Goal: Information Seeking & Learning: Learn about a topic

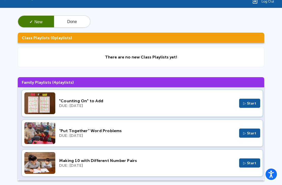
scroll to position [31, 0]
click at [249, 164] on span "▷ Start" at bounding box center [249, 163] width 13 height 4
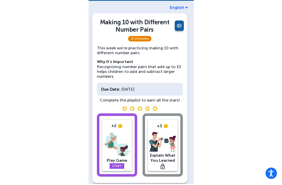
scroll to position [18, 0]
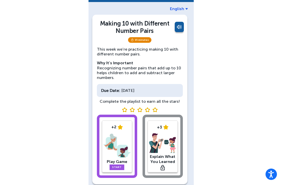
click at [104, 143] on img at bounding box center [116, 145] width 27 height 26
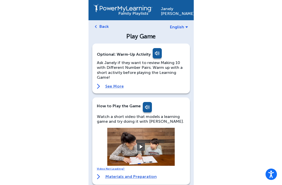
click at [139, 142] on video at bounding box center [141, 147] width 76 height 38
click at [145, 146] on video at bounding box center [141, 147] width 76 height 38
click at [144, 149] on button at bounding box center [141, 147] width 8 height 8
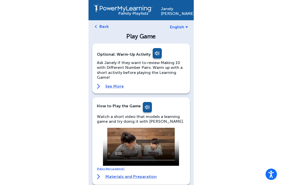
click at [117, 130] on video at bounding box center [141, 147] width 76 height 38
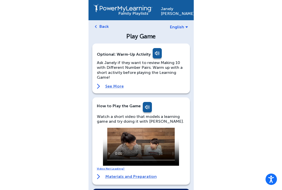
click at [109, 128] on video at bounding box center [141, 147] width 76 height 38
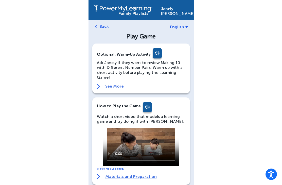
click at [139, 148] on video at bounding box center [141, 147] width 76 height 38
click at [102, 132] on div "Watch a short video that models a learning game and try doing it with Janely." at bounding box center [141, 140] width 88 height 52
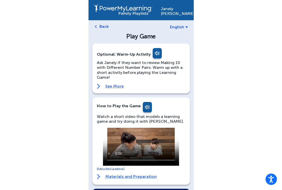
click at [106, 134] on video at bounding box center [141, 147] width 76 height 38
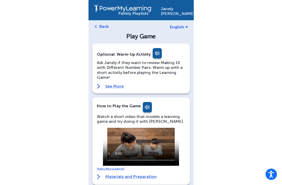
click at [119, 86] on link "See More" at bounding box center [141, 86] width 88 height 5
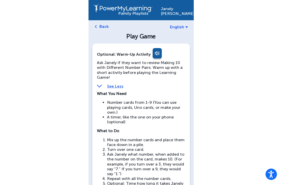
click at [116, 85] on link "See Less" at bounding box center [141, 86] width 88 height 5
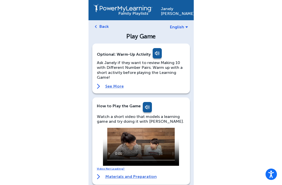
click at [273, 181] on div "Janely Hernandez English Back Play Game Optional: Warm-Up Activity Ask Janely i…" at bounding box center [141, 175] width 282 height 351
click at [281, 182] on div "Janely Hernandez English Back Play Game Optional: Warm-Up Activity Ask Janely i…" at bounding box center [141, 175] width 282 height 351
click at [140, 148] on video at bounding box center [141, 147] width 76 height 38
click at [108, 133] on video at bounding box center [141, 147] width 76 height 38
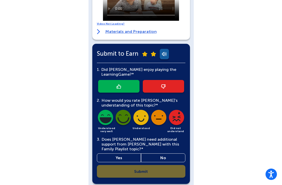
scroll to position [148, 0]
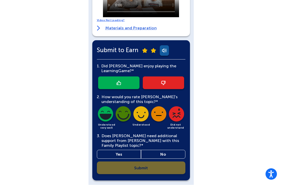
click at [128, 79] on link at bounding box center [118, 83] width 41 height 13
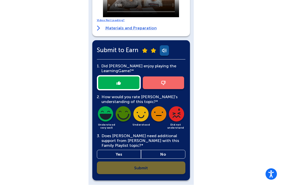
click at [165, 150] on link "No" at bounding box center [163, 154] width 44 height 9
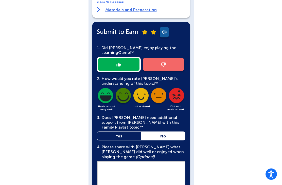
scroll to position [208, 0]
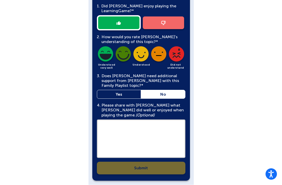
click at [120, 128] on textarea at bounding box center [141, 139] width 88 height 38
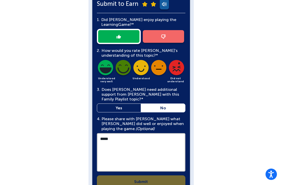
scroll to position [195, 0]
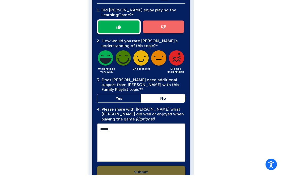
type textarea "*****"
click at [105, 63] on img at bounding box center [105, 68] width 17 height 17
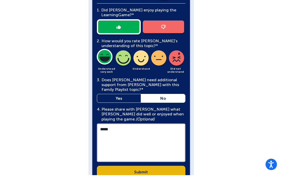
scroll to position [205, 0]
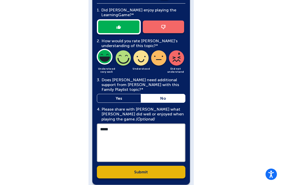
click at [157, 170] on link "Submit" at bounding box center [141, 172] width 88 height 13
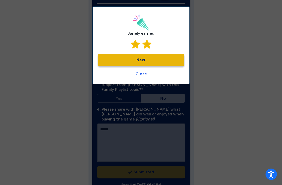
click at [149, 58] on link "Next" at bounding box center [141, 60] width 86 height 13
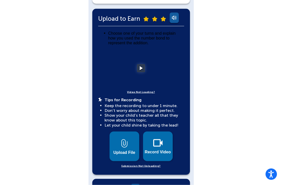
scroll to position [106, 0]
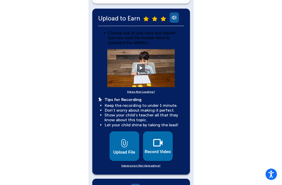
click at [140, 62] on video at bounding box center [141, 68] width 76 height 38
click at [138, 69] on button at bounding box center [141, 68] width 8 height 8
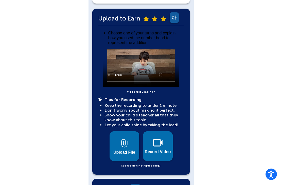
click at [139, 76] on video at bounding box center [141, 68] width 76 height 38
click at [140, 66] on video at bounding box center [141, 68] width 76 height 38
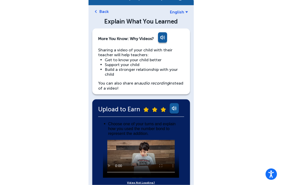
scroll to position [0, 0]
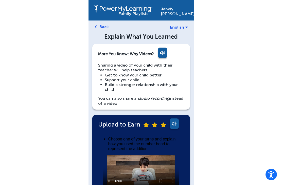
click at [101, 26] on link "Back" at bounding box center [103, 26] width 9 height 5
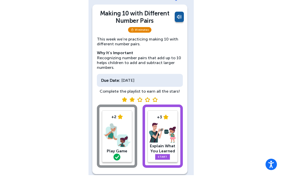
scroll to position [18, 0]
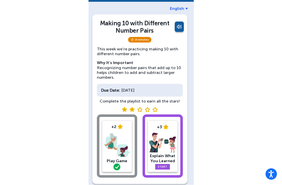
click at [115, 144] on img at bounding box center [116, 145] width 27 height 26
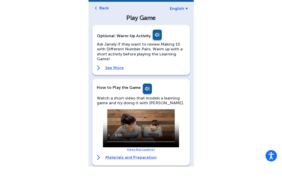
scroll to position [18, 0]
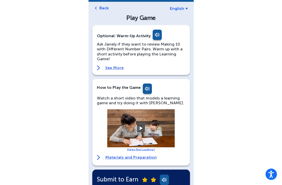
click at [140, 127] on button at bounding box center [141, 129] width 8 height 8
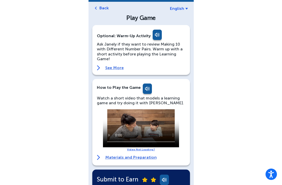
click at [158, 125] on video at bounding box center [141, 128] width 76 height 38
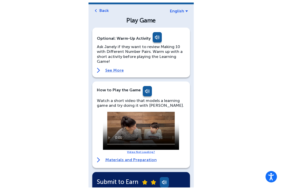
scroll to position [13, 0]
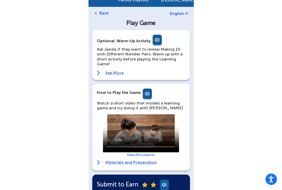
click at [107, 116] on video at bounding box center [141, 133] width 76 height 38
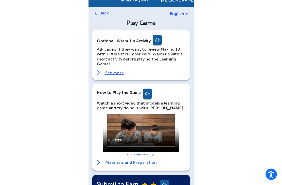
scroll to position [0, 0]
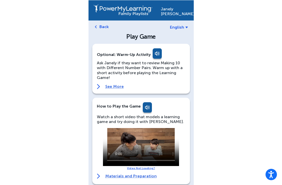
click at [103, 26] on link "Back" at bounding box center [103, 26] width 9 height 5
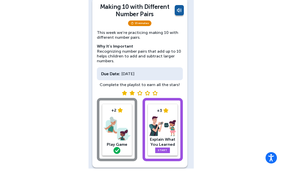
scroll to position [18, 0]
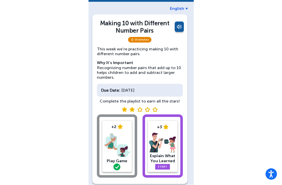
click at [167, 141] on img at bounding box center [162, 143] width 27 height 20
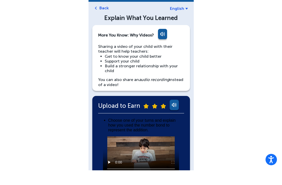
scroll to position [18, 0]
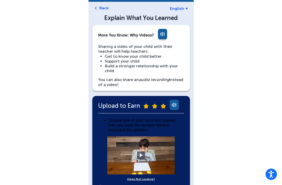
click at [142, 153] on button at bounding box center [141, 156] width 8 height 8
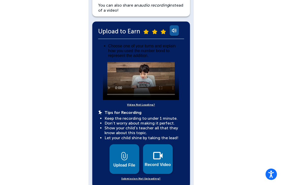
scroll to position [91, 0]
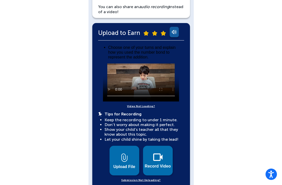
click at [159, 160] on img at bounding box center [157, 157] width 9 height 8
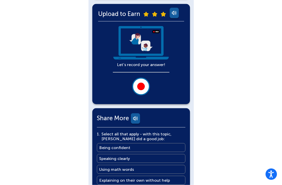
scroll to position [114, 0]
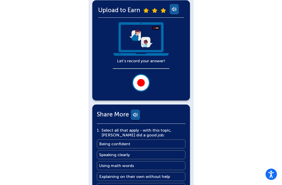
click at [140, 81] on div at bounding box center [141, 83] width 8 height 8
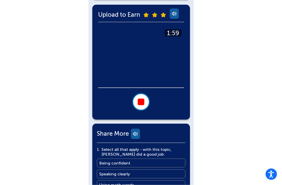
scroll to position [110, 0]
click at [145, 101] on button at bounding box center [141, 102] width 18 height 18
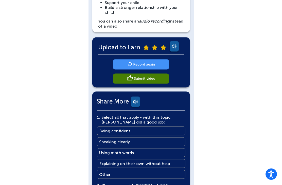
scroll to position [62, 0]
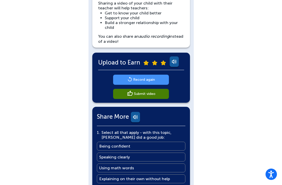
click at [148, 93] on main "Submit video" at bounding box center [145, 93] width 22 height 5
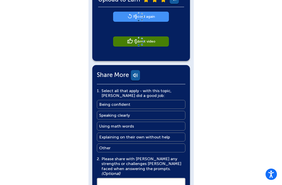
scroll to position [127, 0]
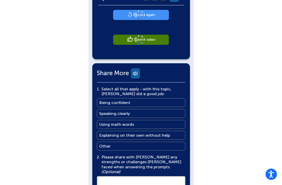
click at [141, 103] on link "Being confident Being confident" at bounding box center [141, 102] width 88 height 9
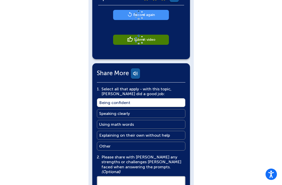
click at [139, 113] on link "Speaking clearly Speaking clearly" at bounding box center [141, 113] width 88 height 9
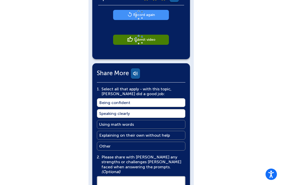
click at [144, 123] on link "Using math words Using math words" at bounding box center [141, 124] width 88 height 9
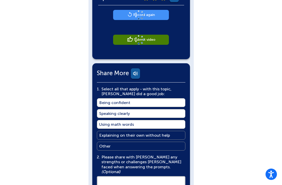
click at [149, 136] on main "Explaining on their own without help" at bounding box center [134, 135] width 71 height 5
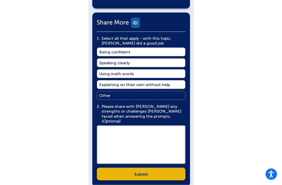
click at [134, 132] on textarea at bounding box center [141, 145] width 88 height 38
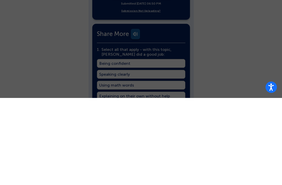
scroll to position [268, 0]
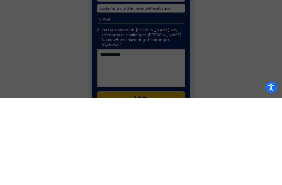
type textarea "**********"
click at [232, 69] on div at bounding box center [141, 92] width 282 height 185
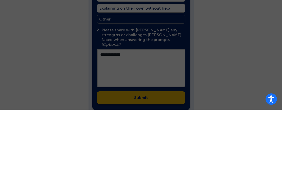
click at [140, 64] on div at bounding box center [141, 92] width 282 height 185
click at [141, 64] on div at bounding box center [141, 92] width 282 height 185
click at [141, 63] on div at bounding box center [141, 92] width 282 height 185
click at [144, 63] on div at bounding box center [141, 92] width 282 height 185
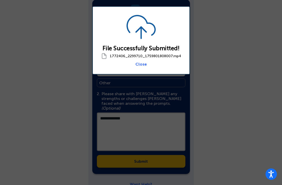
scroll to position [292, 0]
click at [143, 64] on link "Close" at bounding box center [140, 64] width 11 height 5
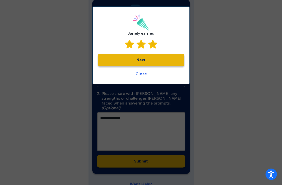
click at [156, 59] on link "Next" at bounding box center [141, 60] width 86 height 13
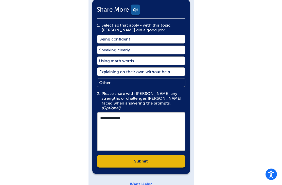
click at [149, 155] on link "Submit" at bounding box center [141, 161] width 88 height 13
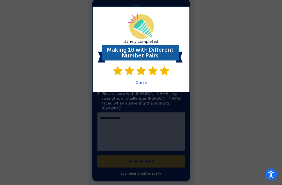
click at [139, 83] on link "Close" at bounding box center [140, 82] width 11 height 5
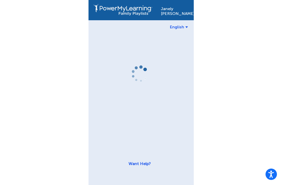
scroll to position [16, 0]
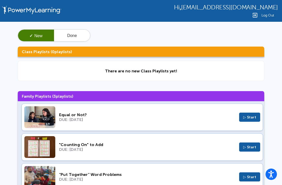
scroll to position [2, 0]
click at [245, 178] on span "▷ Start" at bounding box center [249, 177] width 13 height 4
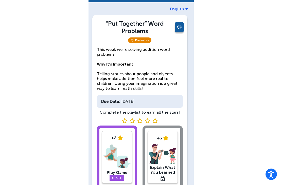
scroll to position [29, 0]
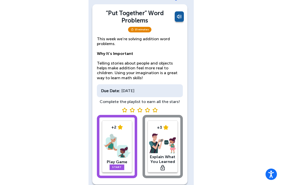
click at [118, 168] on link "Start" at bounding box center [116, 168] width 15 height 6
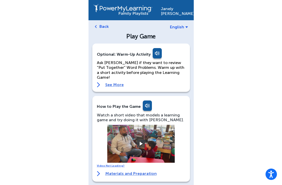
click at [134, 141] on video at bounding box center [141, 144] width 76 height 38
click at [149, 142] on video at bounding box center [141, 144] width 76 height 38
click at [145, 140] on button at bounding box center [141, 144] width 8 height 8
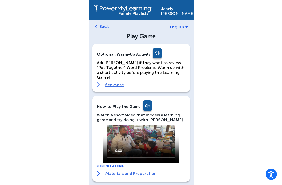
click at [121, 137] on video at bounding box center [141, 144] width 76 height 38
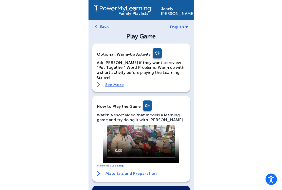
click at [107, 129] on video at bounding box center [141, 144] width 76 height 38
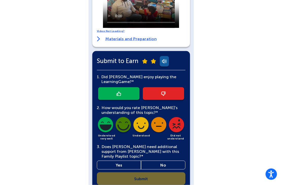
click at [125, 92] on link at bounding box center [118, 93] width 41 height 13
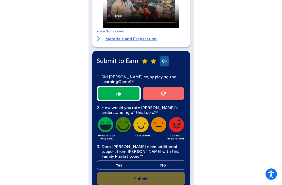
scroll to position [135, 0]
click at [105, 122] on img at bounding box center [105, 125] width 17 height 17
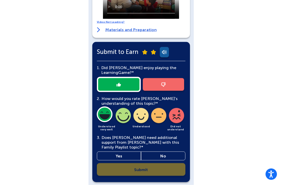
scroll to position [145, 0]
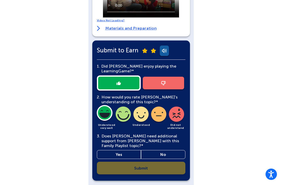
click at [167, 152] on link "No" at bounding box center [163, 154] width 44 height 9
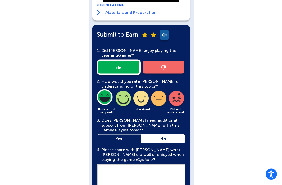
scroll to position [205, 0]
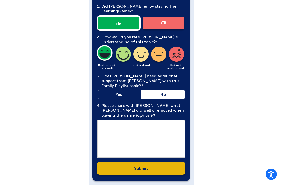
click at [140, 128] on textarea at bounding box center [141, 139] width 88 height 38
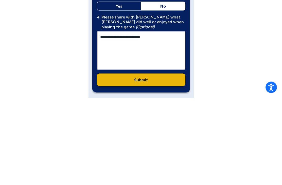
type textarea "**********"
click at [144, 161] on link "Submit" at bounding box center [141, 167] width 88 height 13
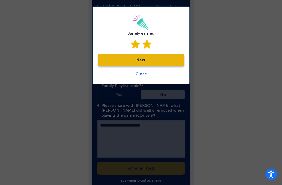
click at [145, 61] on link "Next" at bounding box center [141, 60] width 86 height 13
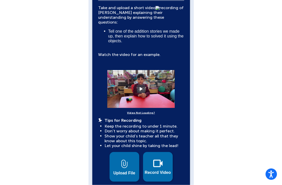
scroll to position [138, 0]
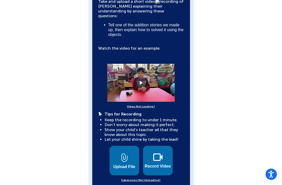
click at [160, 164] on span "Record Video" at bounding box center [158, 166] width 26 height 5
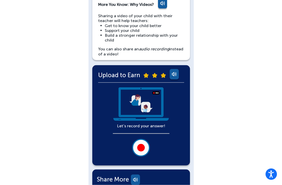
scroll to position [49, 0]
click at [139, 148] on div at bounding box center [141, 148] width 8 height 8
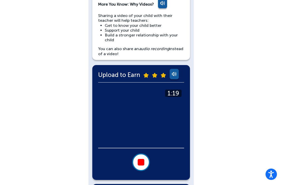
click at [145, 161] on button at bounding box center [141, 162] width 18 height 18
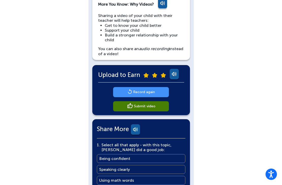
click at [151, 108] on main "Submit video" at bounding box center [145, 106] width 22 height 5
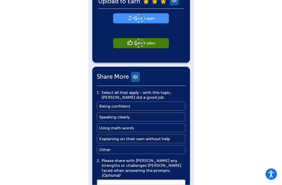
scroll to position [122, 0]
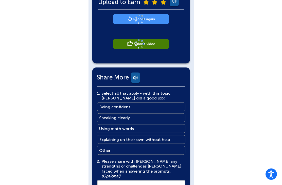
click at [140, 106] on link "Being confident Being confident" at bounding box center [141, 107] width 88 height 9
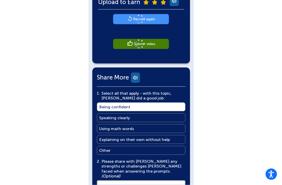
scroll to position [123, 0]
click at [140, 117] on link "Speaking clearly Speaking clearly" at bounding box center [141, 117] width 88 height 9
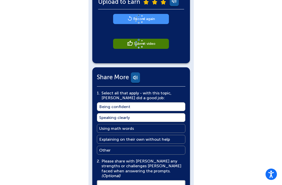
click at [144, 125] on link "Using math words Using math words" at bounding box center [141, 128] width 88 height 9
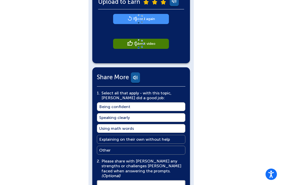
click at [159, 137] on main "Explaining on their own without help" at bounding box center [134, 139] width 71 height 5
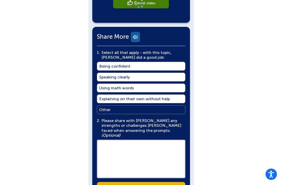
click at [130, 141] on textarea at bounding box center [141, 159] width 88 height 38
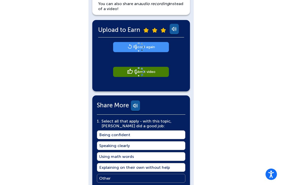
scroll to position [94, 0]
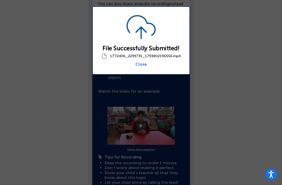
type textarea "**********"
click at [141, 64] on link "Close" at bounding box center [140, 64] width 11 height 5
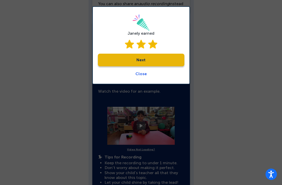
click at [154, 59] on link "Next" at bounding box center [141, 60] width 86 height 13
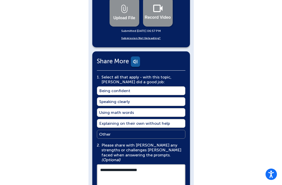
scroll to position [322, 0]
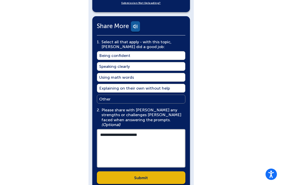
click at [153, 171] on link "Submit" at bounding box center [141, 177] width 88 height 13
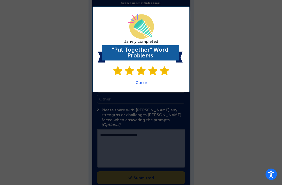
click at [141, 81] on link "Close" at bounding box center [140, 82] width 11 height 5
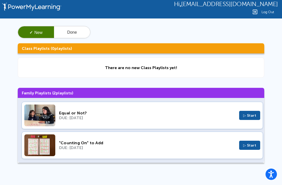
scroll to position [8, 0]
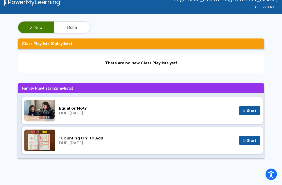
click at [251, 139] on span "▷ Start" at bounding box center [249, 141] width 13 height 4
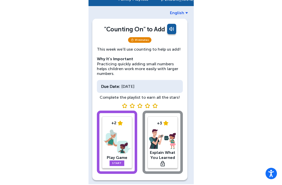
scroll to position [10, 0]
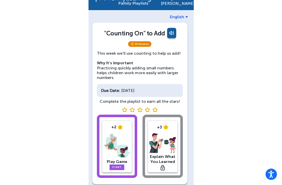
click at [117, 150] on img at bounding box center [116, 145] width 27 height 26
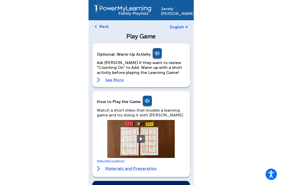
click at [142, 140] on button at bounding box center [141, 139] width 8 height 8
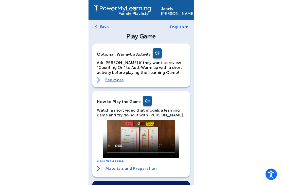
click at [131, 131] on video at bounding box center [141, 139] width 76 height 38
click at [109, 124] on video at bounding box center [141, 139] width 76 height 38
click at [137, 137] on video at bounding box center [141, 139] width 76 height 38
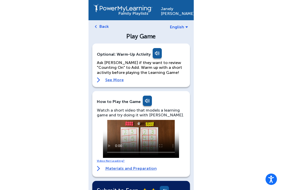
click at [107, 126] on video at bounding box center [141, 139] width 76 height 38
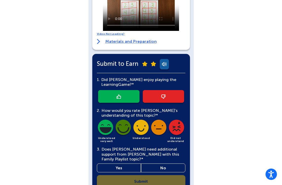
scroll to position [126, 0]
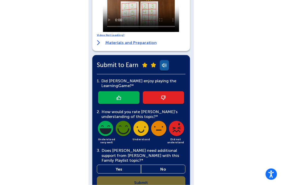
click at [112, 97] on link at bounding box center [118, 97] width 41 height 13
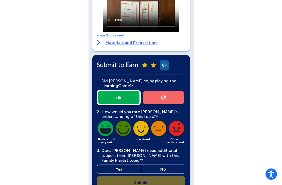
scroll to position [126, 0]
click at [103, 128] on img at bounding box center [105, 129] width 17 height 17
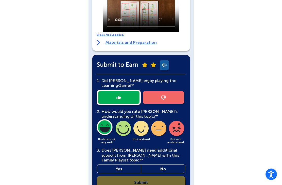
click at [158, 163] on div "3. Does Janely need additional support from YARELY ROMERO with this Family Play…" at bounding box center [141, 161] width 88 height 26
click at [158, 165] on link "No" at bounding box center [163, 169] width 44 height 9
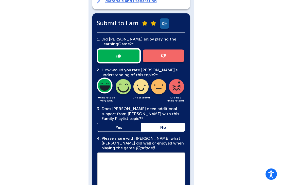
click at [153, 163] on textarea at bounding box center [141, 172] width 88 height 38
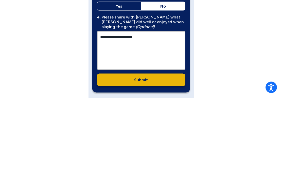
type textarea "**********"
click at [109, 161] on link "Submit" at bounding box center [141, 167] width 88 height 13
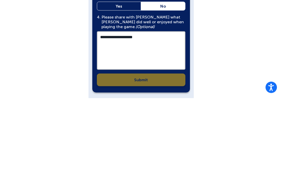
scroll to position [201, 0]
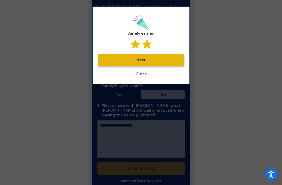
click at [111, 62] on link "Next" at bounding box center [141, 60] width 86 height 13
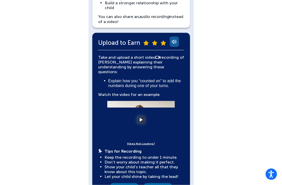
scroll to position [81, 0]
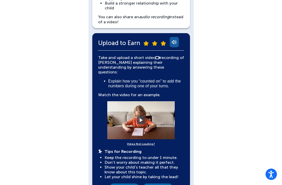
click at [121, 120] on video at bounding box center [141, 120] width 76 height 38
click at [139, 117] on button at bounding box center [141, 121] width 8 height 8
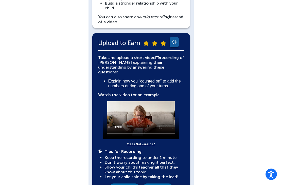
click at [144, 118] on video at bounding box center [141, 120] width 76 height 38
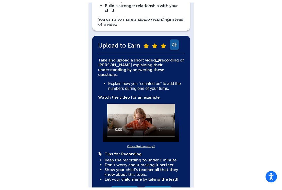
scroll to position [76, 0]
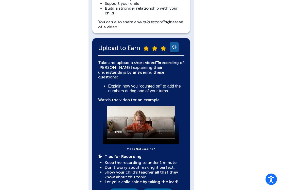
click at [107, 106] on video at bounding box center [141, 125] width 76 height 38
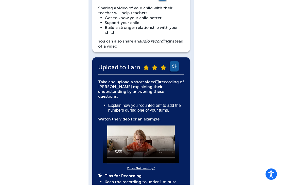
scroll to position [57, 0]
click at [140, 136] on video at bounding box center [141, 144] width 76 height 38
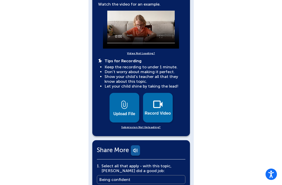
click at [155, 102] on img at bounding box center [157, 105] width 9 height 8
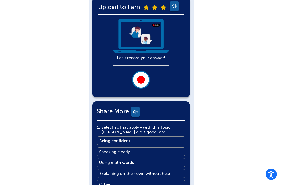
scroll to position [114, 0]
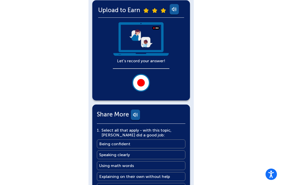
click at [144, 79] on button at bounding box center [141, 83] width 18 height 18
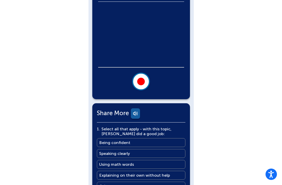
scroll to position [130, 0]
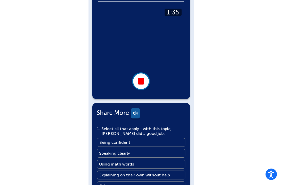
click at [147, 81] on button at bounding box center [141, 81] width 18 height 18
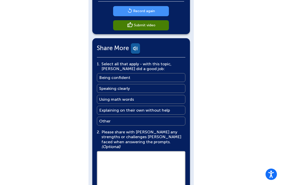
click at [131, 74] on link "Being confident Being confident" at bounding box center [141, 77] width 88 height 9
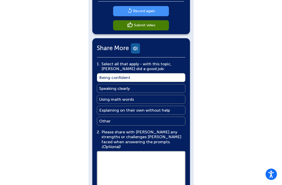
click at [140, 87] on link "Speaking clearly Speaking clearly" at bounding box center [141, 88] width 88 height 9
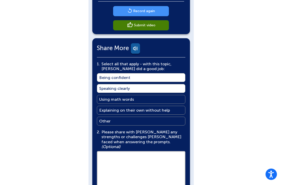
click at [139, 98] on link "Using math words Using math words" at bounding box center [141, 99] width 88 height 9
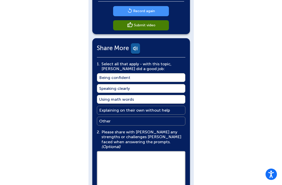
click at [146, 109] on main "Explaining on their own without help" at bounding box center [134, 110] width 71 height 5
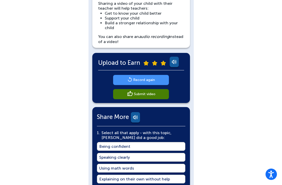
scroll to position [60, 0]
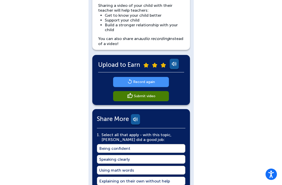
click at [148, 94] on main "Submit video" at bounding box center [145, 96] width 22 height 5
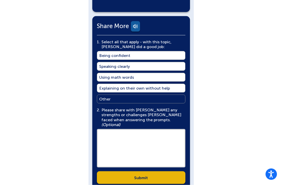
scroll to position [179, 0]
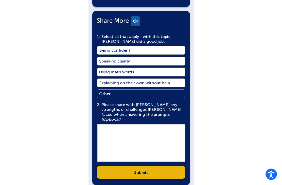
click at [125, 126] on textarea at bounding box center [141, 143] width 88 height 38
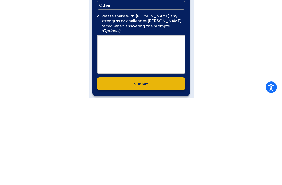
click at [154, 165] on link "Submit" at bounding box center [141, 171] width 88 height 13
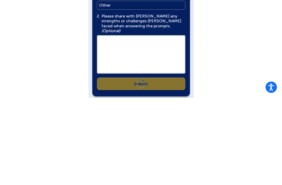
scroll to position [179, 0]
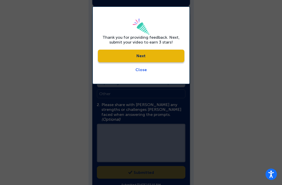
click at [156, 56] on link "Next" at bounding box center [141, 56] width 86 height 13
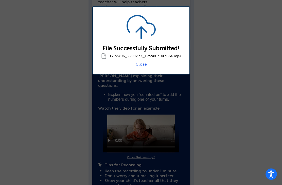
scroll to position [68, 0]
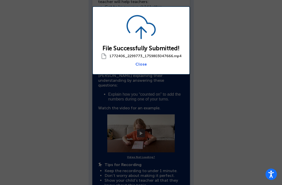
click at [145, 62] on link "Close" at bounding box center [140, 64] width 11 height 5
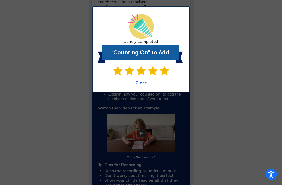
click at [143, 83] on link "Close" at bounding box center [140, 82] width 11 height 5
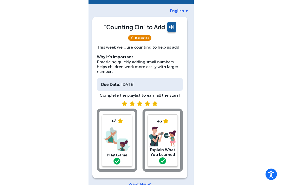
scroll to position [26, 0]
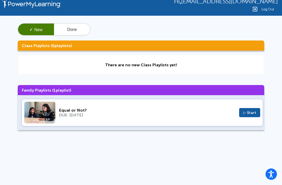
scroll to position [14, 0]
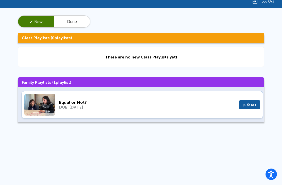
click at [248, 105] on span "▷ Start" at bounding box center [249, 105] width 13 height 4
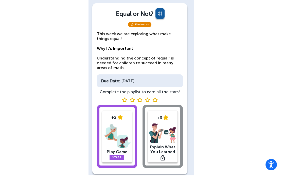
scroll to position [20, 0]
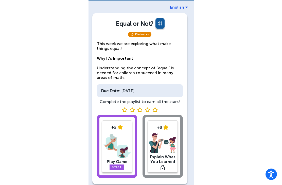
click at [121, 145] on img at bounding box center [116, 146] width 27 height 26
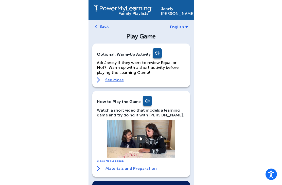
click at [159, 134] on video at bounding box center [141, 139] width 76 height 38
click at [141, 137] on button at bounding box center [141, 139] width 8 height 8
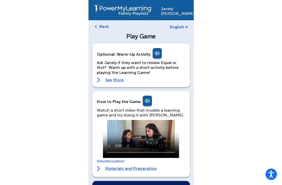
click at [105, 122] on video at bounding box center [141, 139] width 76 height 38
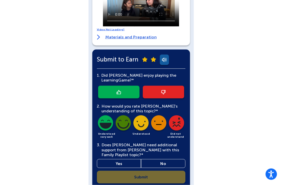
scroll to position [141, 0]
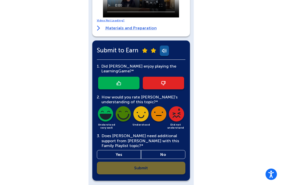
click at [168, 150] on link "No" at bounding box center [163, 154] width 44 height 9
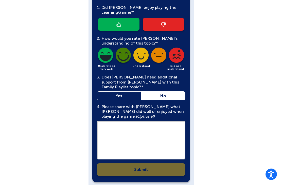
scroll to position [201, 0]
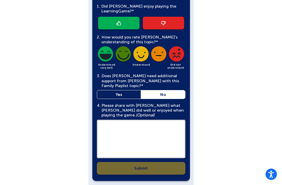
click at [134, 129] on textarea at bounding box center [141, 139] width 88 height 38
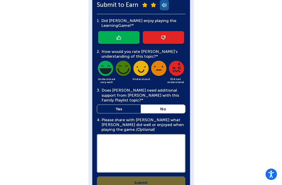
scroll to position [172, 0]
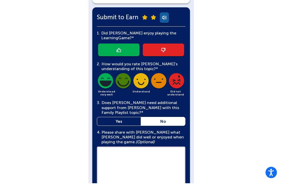
click at [124, 46] on link at bounding box center [118, 51] width 41 height 13
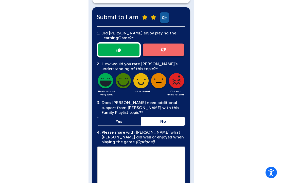
scroll to position [174, 0]
click at [107, 80] on img at bounding box center [105, 81] width 17 height 17
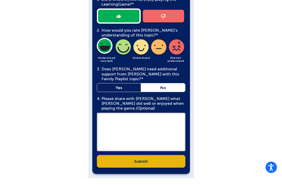
scroll to position [201, 0]
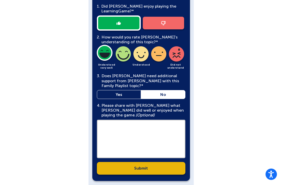
click at [149, 168] on link "Submit" at bounding box center [141, 168] width 88 height 13
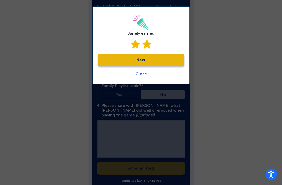
click at [157, 57] on link "Next" at bounding box center [141, 60] width 86 height 13
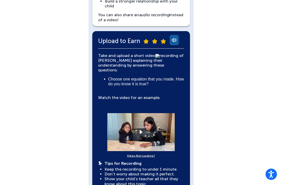
scroll to position [85, 0]
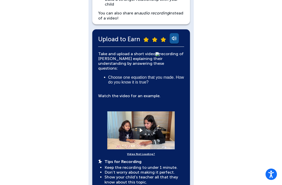
click at [154, 120] on video at bounding box center [141, 130] width 76 height 38
click at [145, 125] on video at bounding box center [141, 130] width 76 height 38
click at [143, 127] on button at bounding box center [141, 131] width 8 height 8
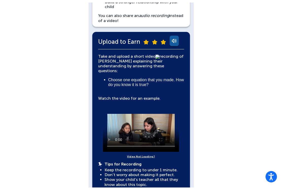
scroll to position [80, 0]
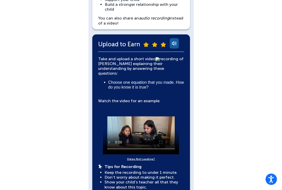
click at [108, 117] on video at bounding box center [141, 136] width 76 height 38
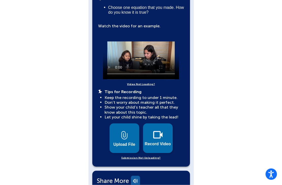
scroll to position [159, 0]
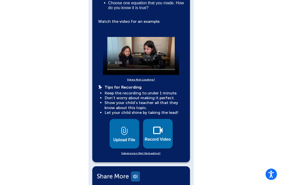
click at [162, 128] on img at bounding box center [157, 131] width 9 height 8
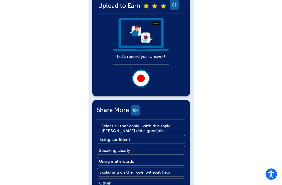
scroll to position [114, 0]
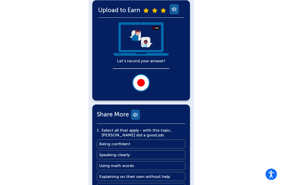
click at [144, 81] on div at bounding box center [141, 83] width 8 height 8
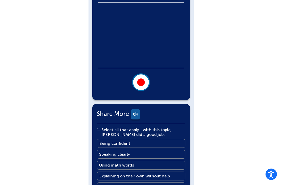
scroll to position [130, 0]
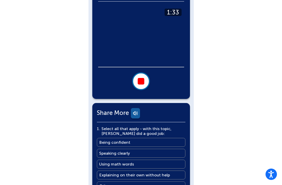
click at [144, 83] on div at bounding box center [141, 81] width 7 height 7
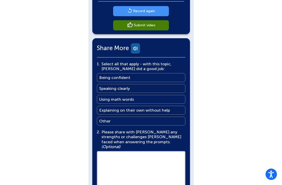
click at [150, 26] on main "Submit video" at bounding box center [145, 25] width 22 height 5
